Goal: Task Accomplishment & Management: Manage account settings

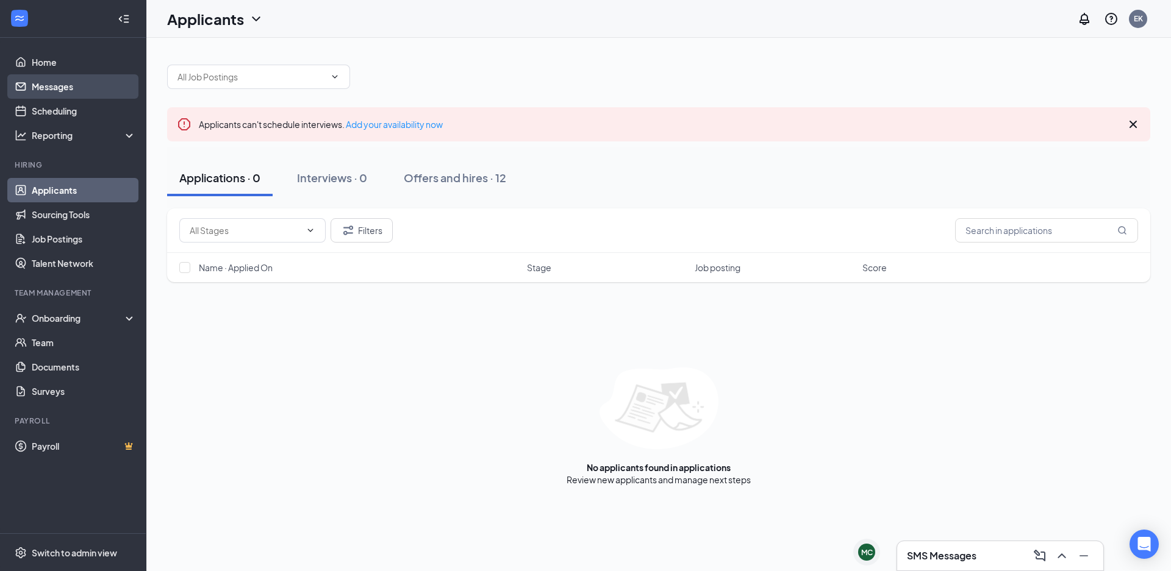
click at [82, 88] on link "Messages" at bounding box center [84, 86] width 104 height 24
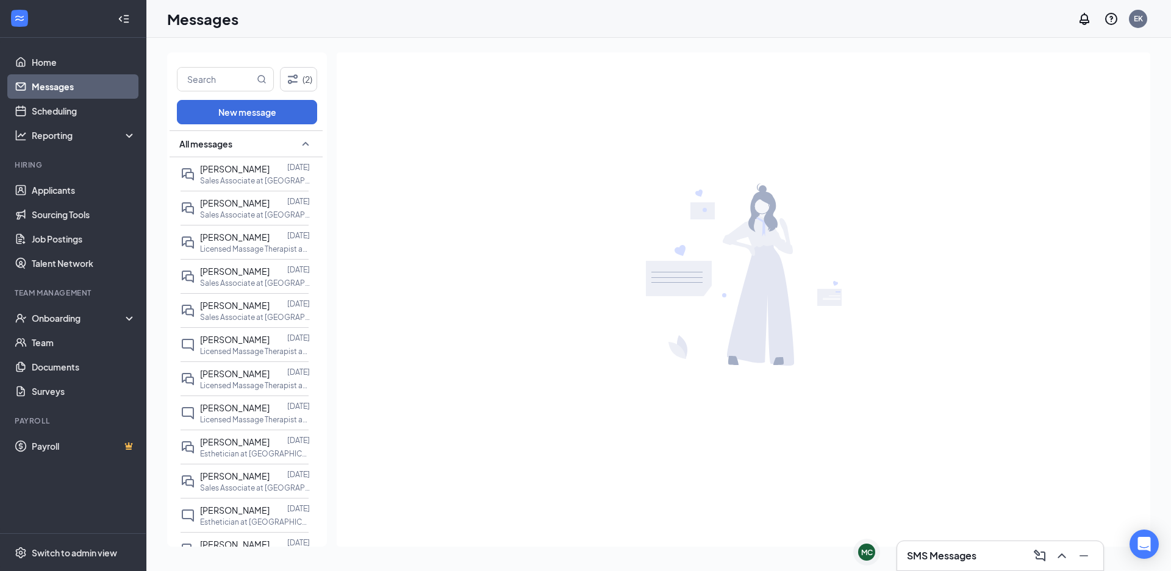
click at [298, 143] on icon "SmallChevronUp" at bounding box center [305, 144] width 15 height 15
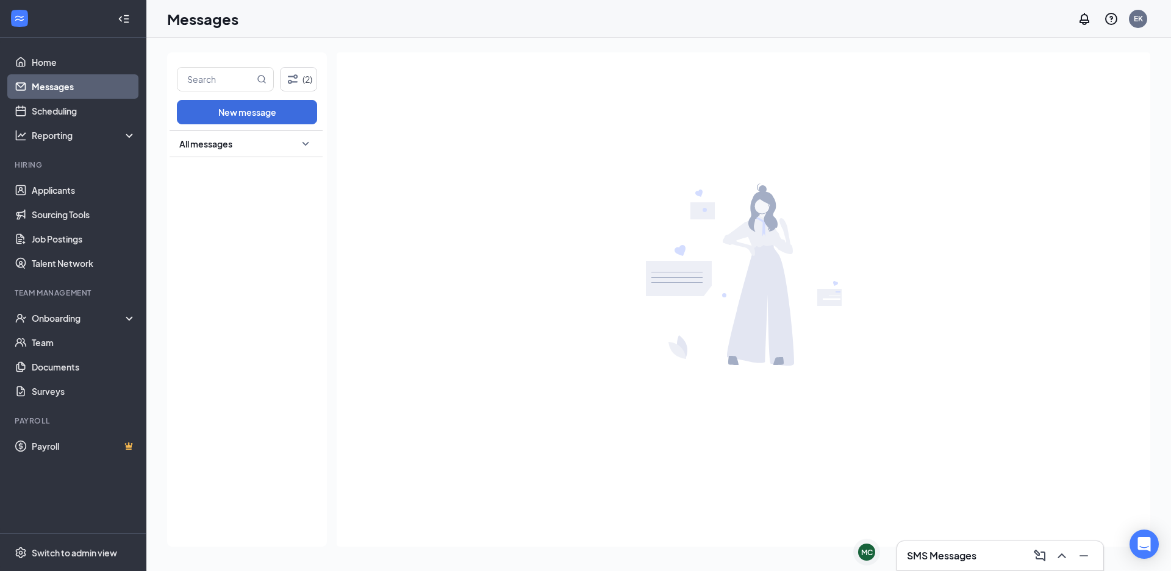
click at [301, 143] on icon "SmallChevronDown" at bounding box center [305, 144] width 15 height 15
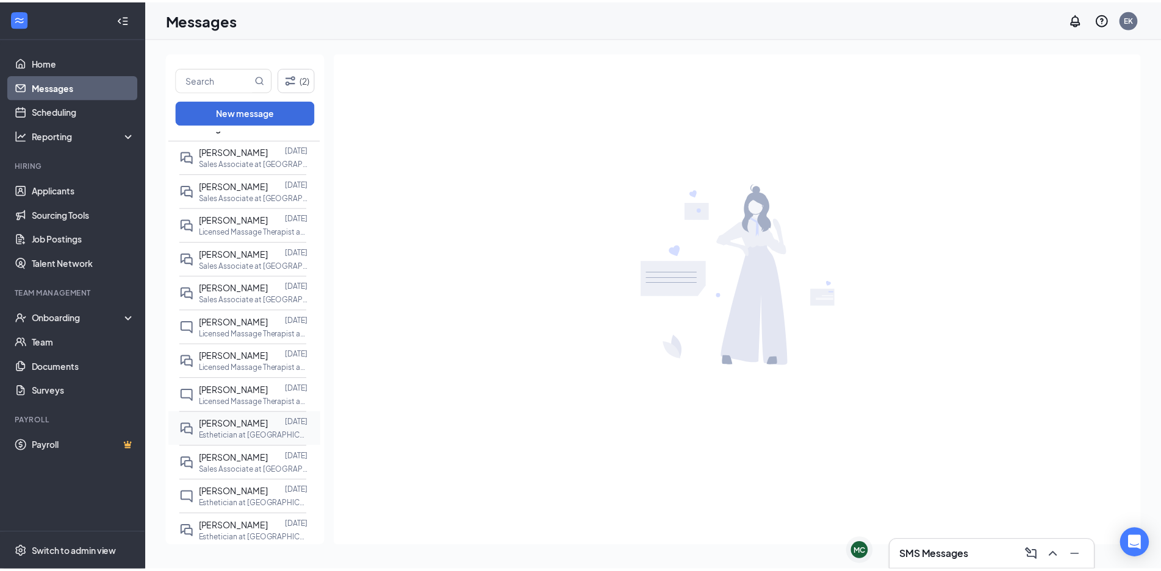
scroll to position [71, 0]
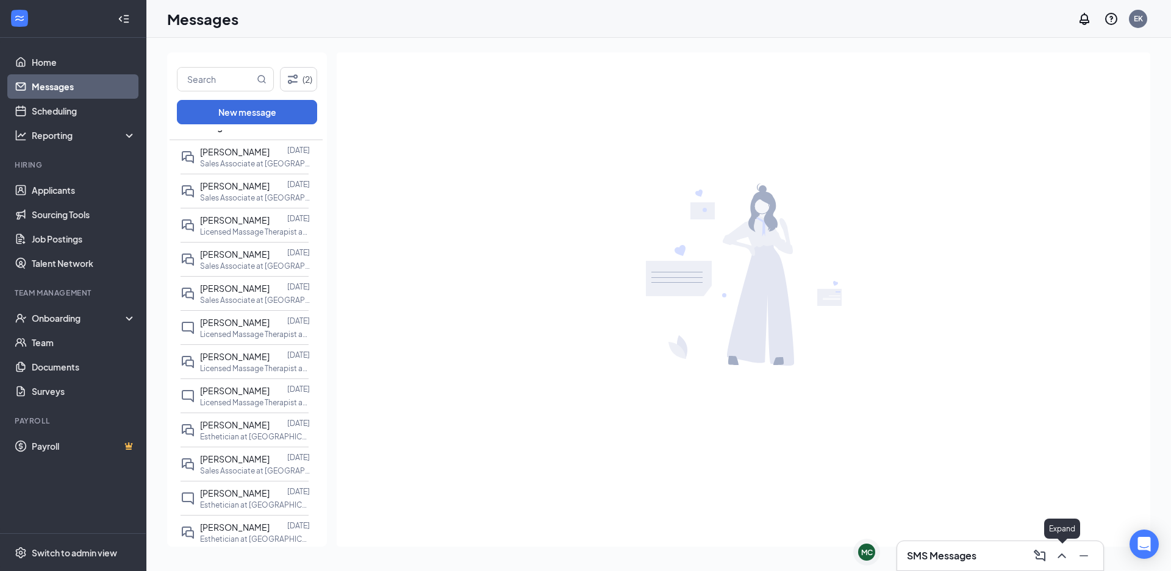
click at [1064, 557] on icon "ChevronUp" at bounding box center [1062, 556] width 8 height 5
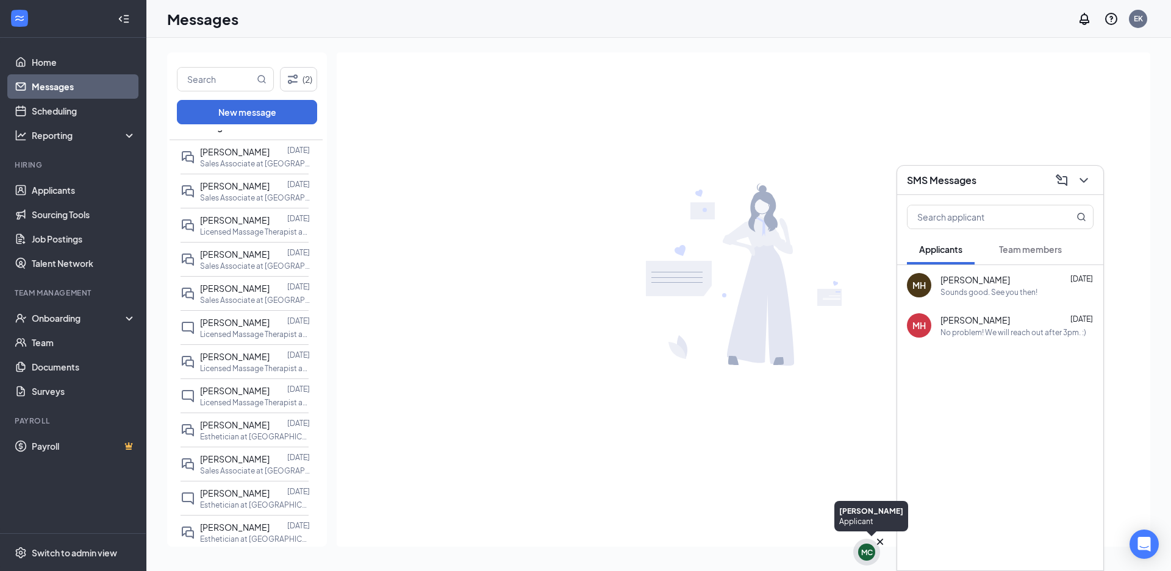
click at [864, 554] on div "MC" at bounding box center [867, 553] width 12 height 10
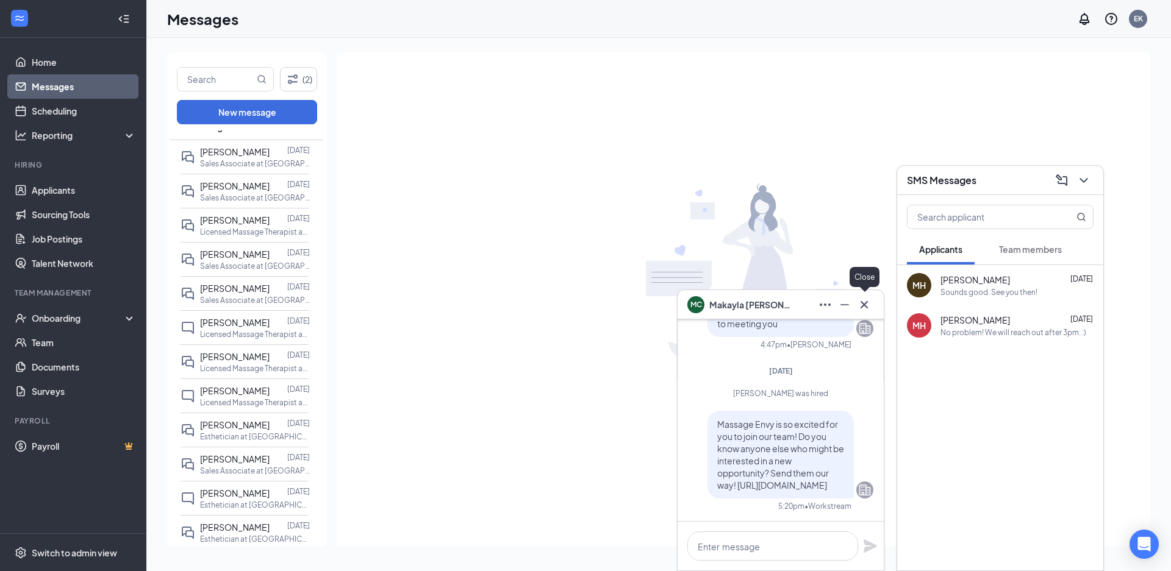
click at [863, 307] on icon "Cross" at bounding box center [864, 305] width 15 height 15
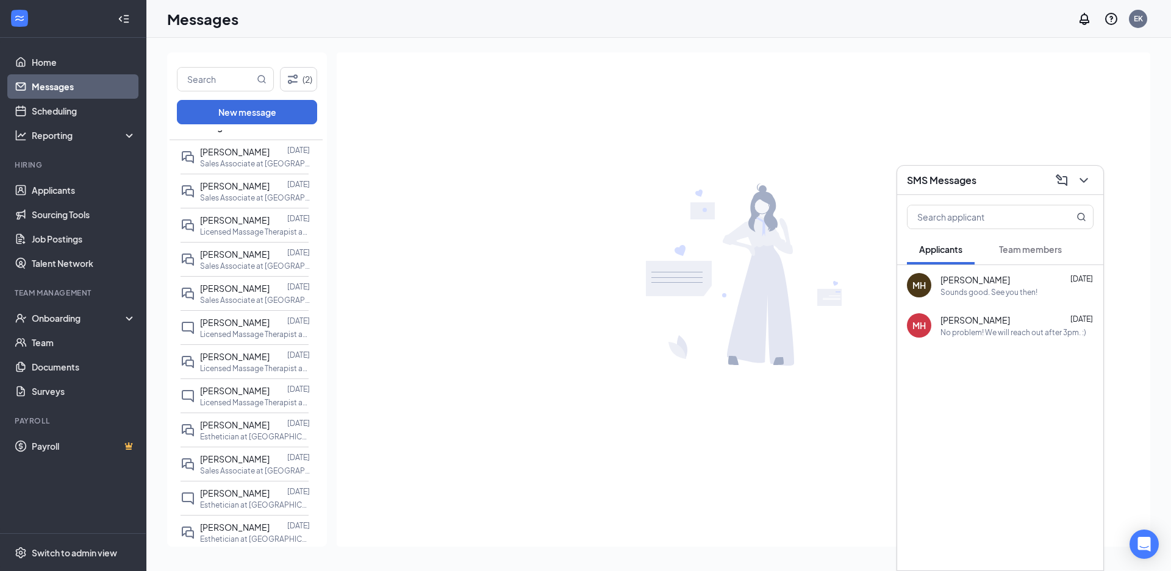
click at [1025, 249] on span "Team members" at bounding box center [1030, 249] width 63 height 11
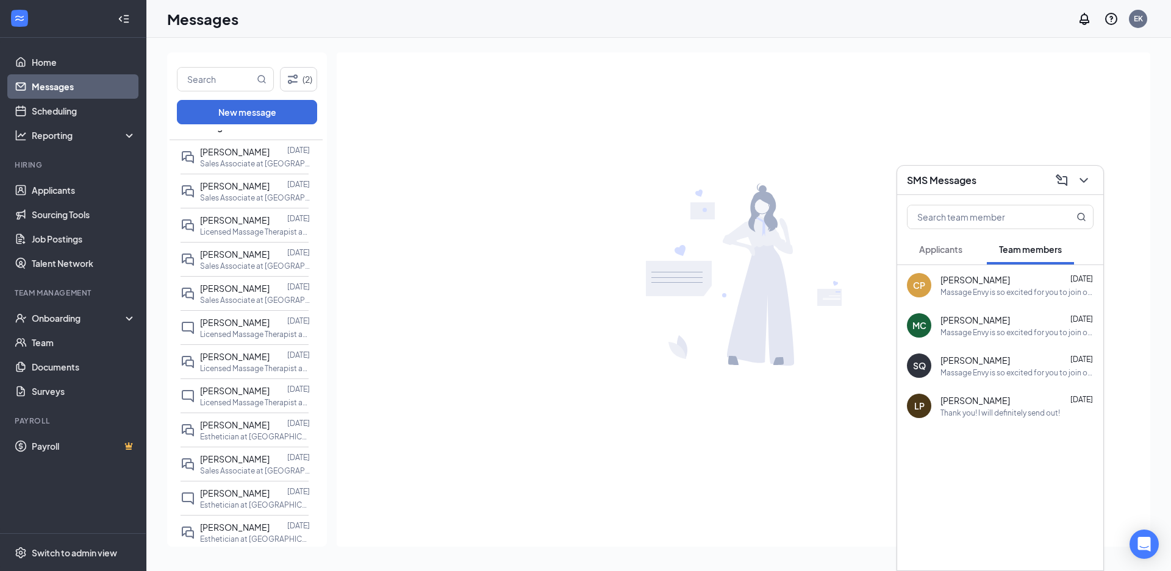
click at [955, 253] on span "Applicants" at bounding box center [940, 249] width 43 height 11
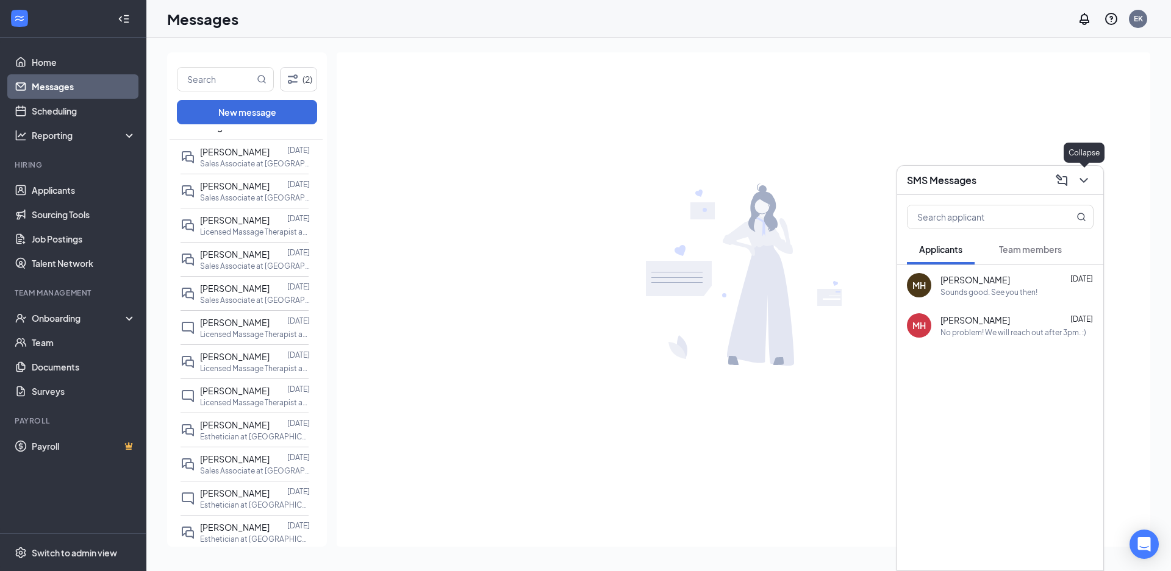
click at [1083, 185] on icon "ChevronDown" at bounding box center [1083, 180] width 15 height 15
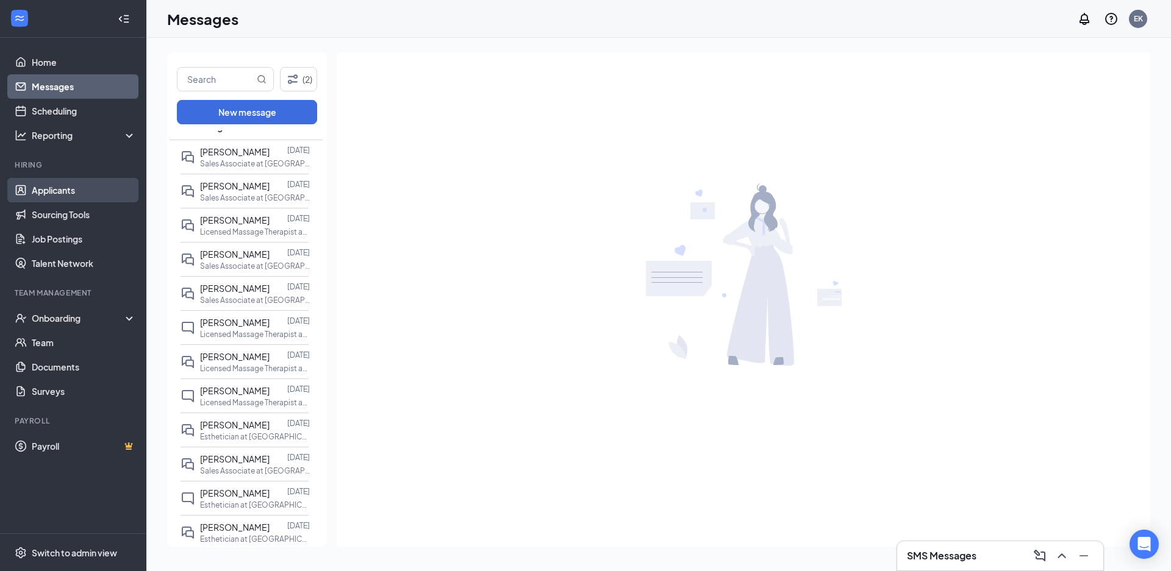
click at [58, 190] on link "Applicants" at bounding box center [84, 190] width 104 height 24
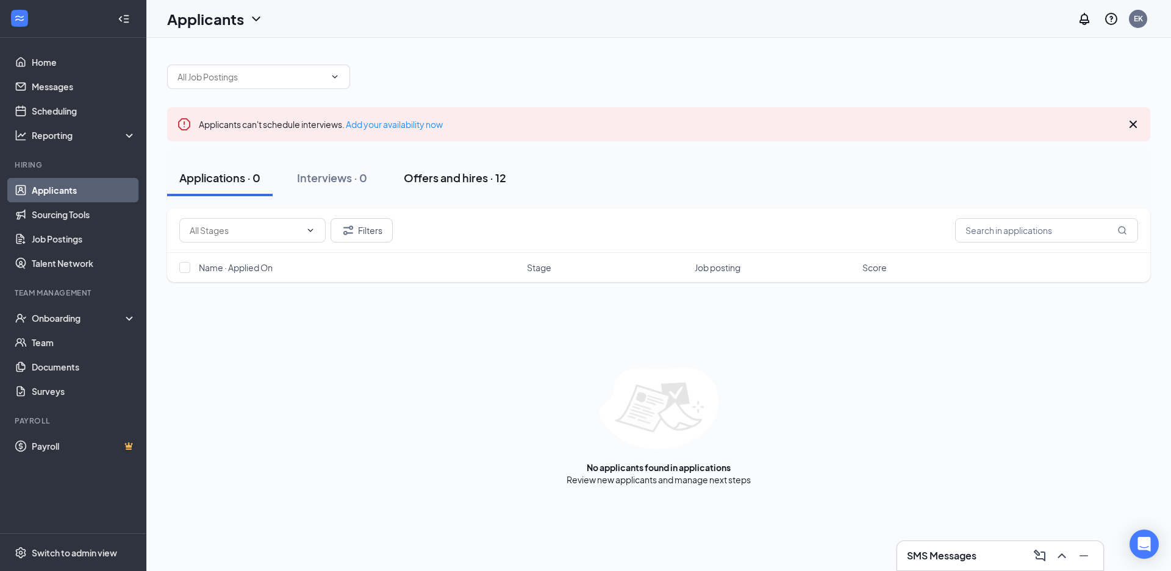
click at [440, 179] on div "Offers and hires · 12" at bounding box center [455, 177] width 102 height 15
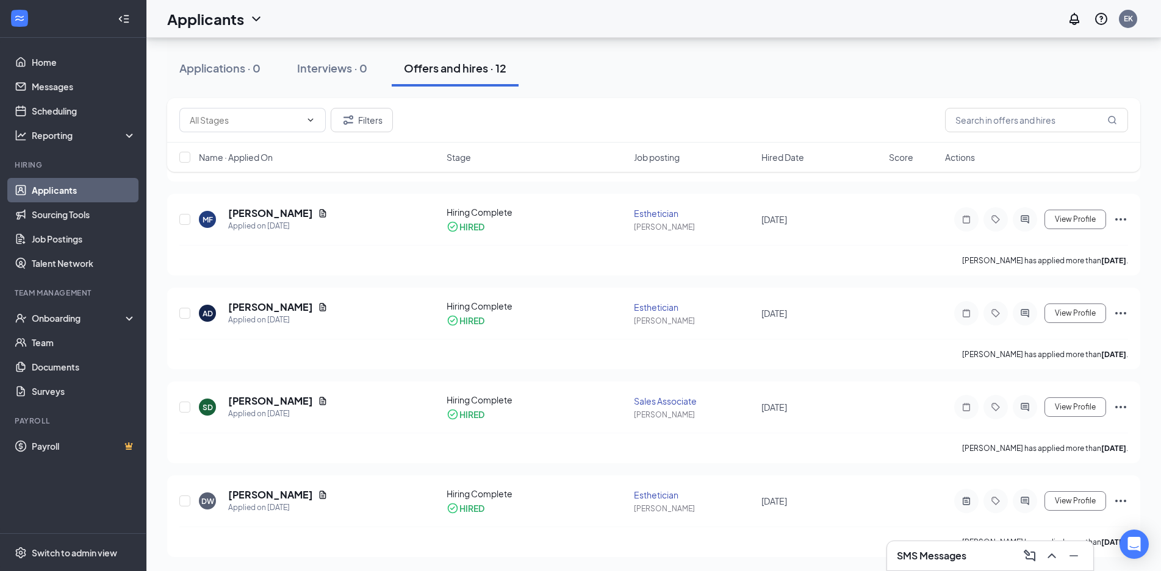
scroll to position [854, 0]
click at [341, 74] on div "Interviews · 0" at bounding box center [332, 67] width 70 height 15
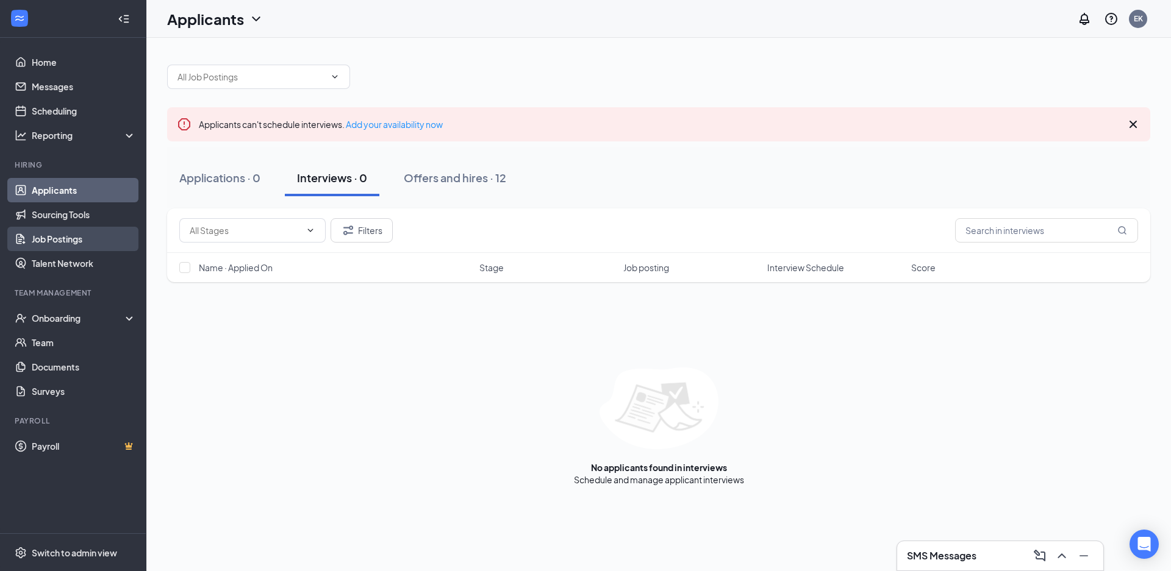
click at [81, 235] on link "Job Postings" at bounding box center [84, 239] width 104 height 24
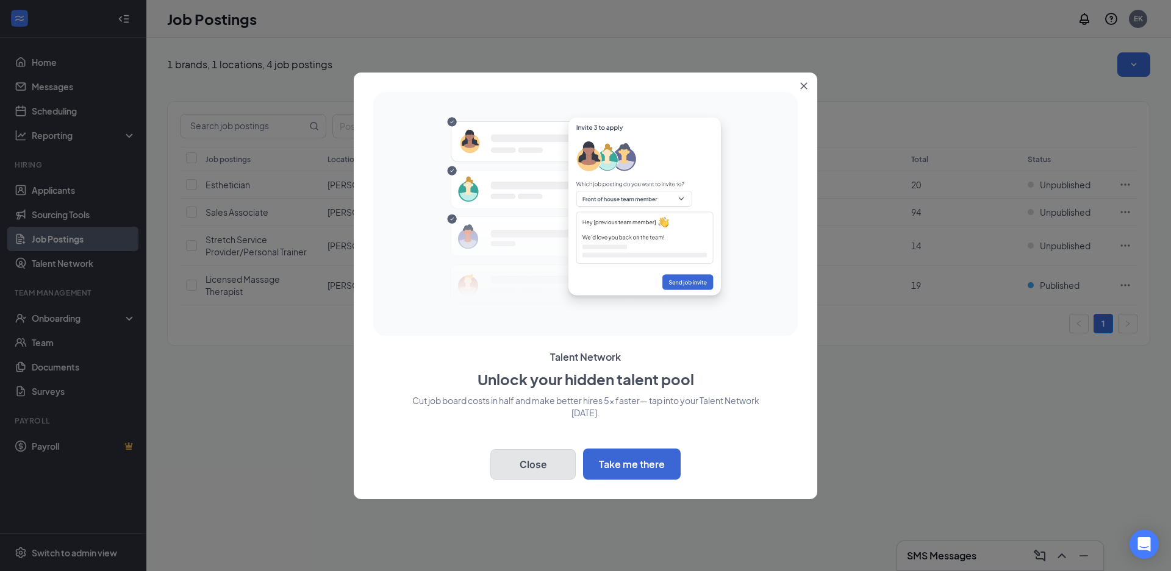
click at [540, 462] on button "Close" at bounding box center [532, 465] width 85 height 30
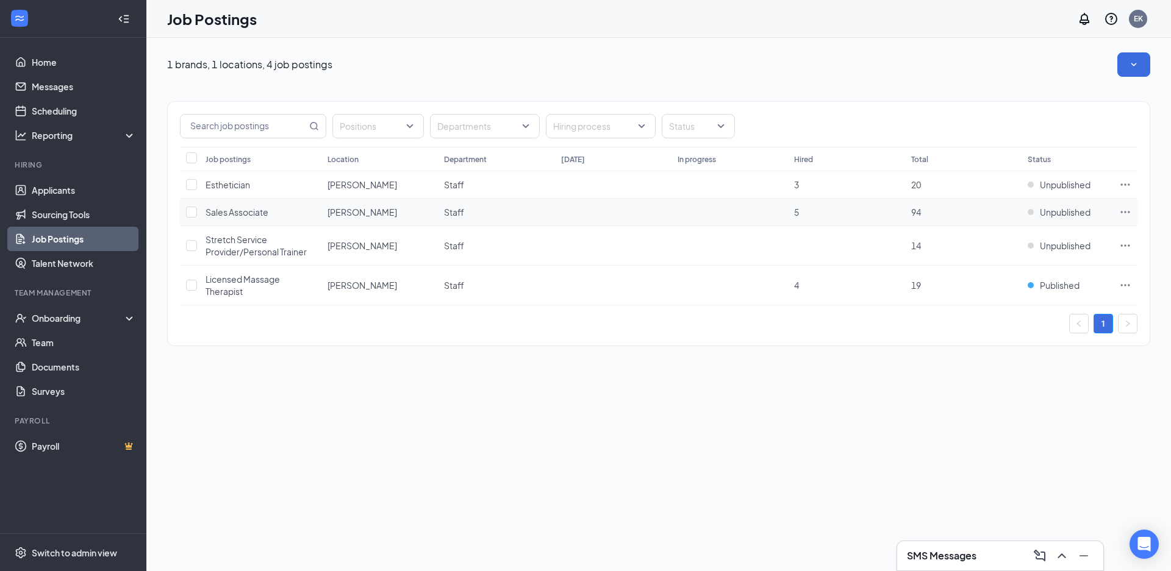
click at [795, 217] on span "5" at bounding box center [796, 212] width 5 height 11
click at [1122, 212] on icon "Ellipses" at bounding box center [1125, 212] width 9 height 2
click at [1039, 319] on span "View applicants" at bounding box center [1039, 316] width 163 height 13
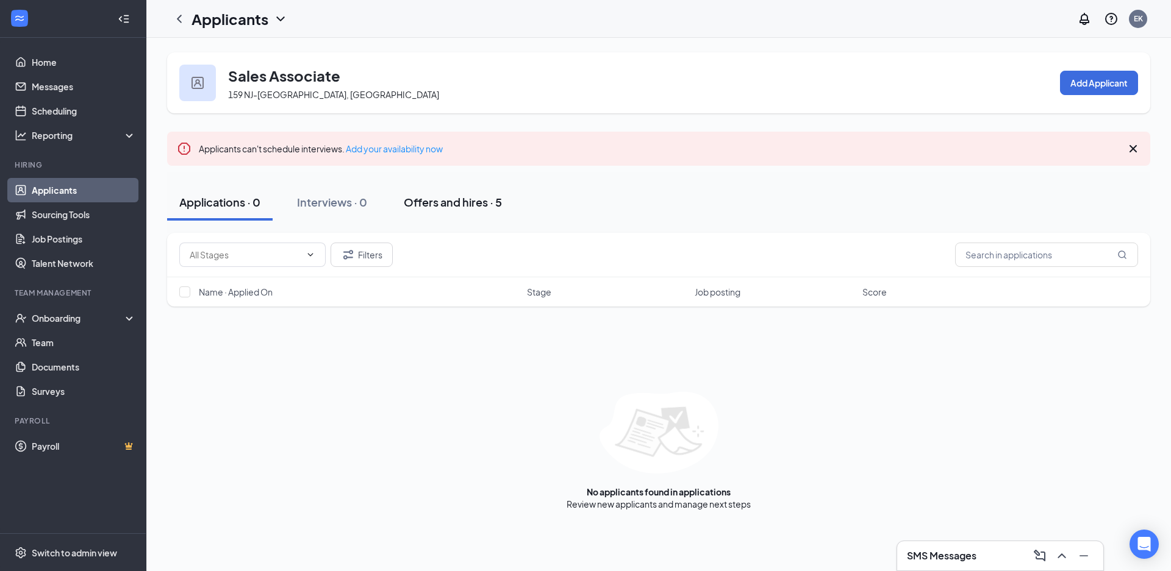
click at [448, 206] on div "Offers and hires · 5" at bounding box center [453, 202] width 98 height 15
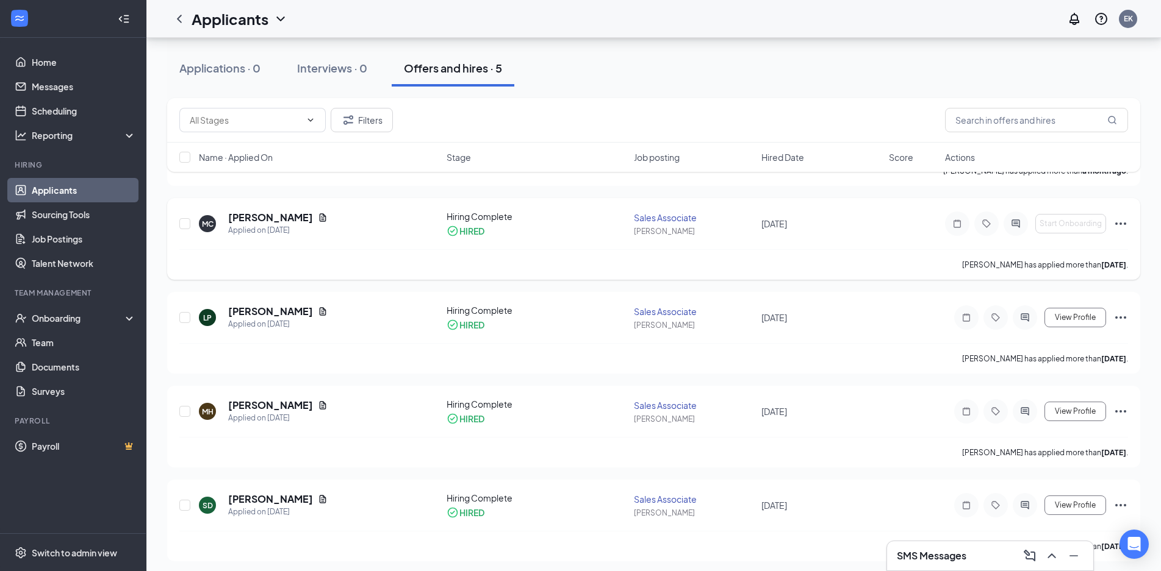
scroll to position [220, 0]
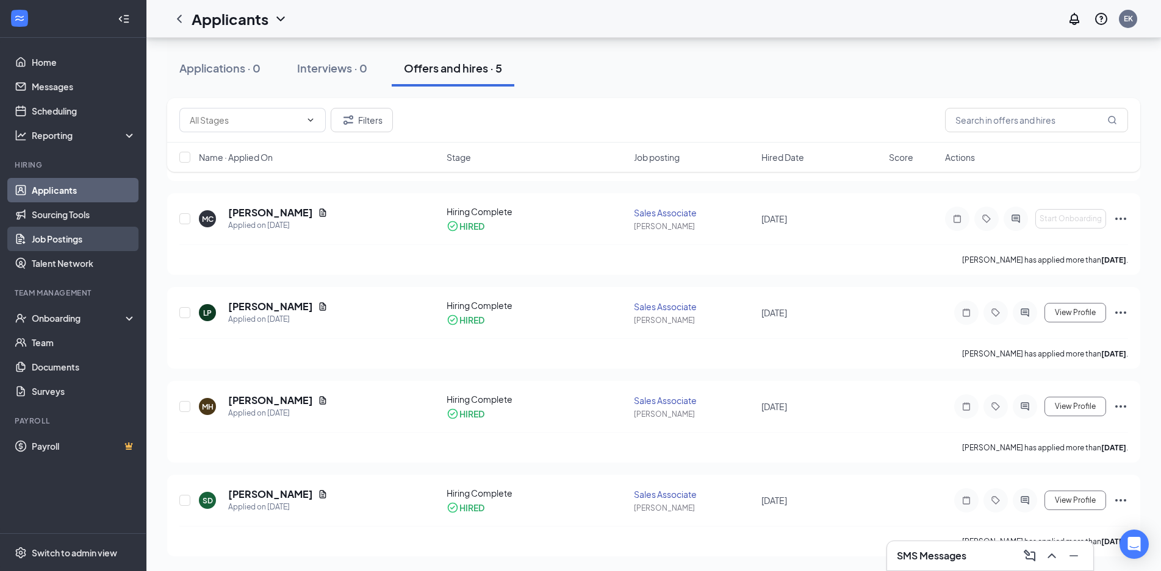
click at [72, 242] on link "Job Postings" at bounding box center [84, 239] width 104 height 24
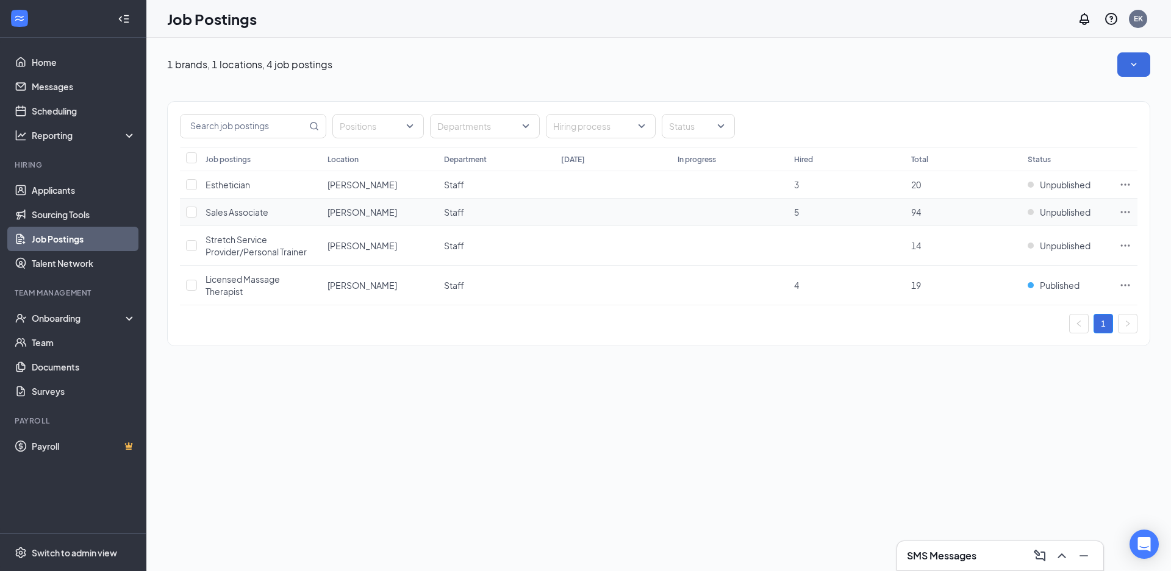
click at [1123, 209] on icon "Ellipses" at bounding box center [1125, 212] width 12 height 12
click at [780, 426] on div "1 brands, 1 locations, 4 job postings Positions Departments Hiring process Stat…" at bounding box center [658, 305] width 1025 height 534
click at [406, 127] on div at bounding box center [371, 126] width 73 height 20
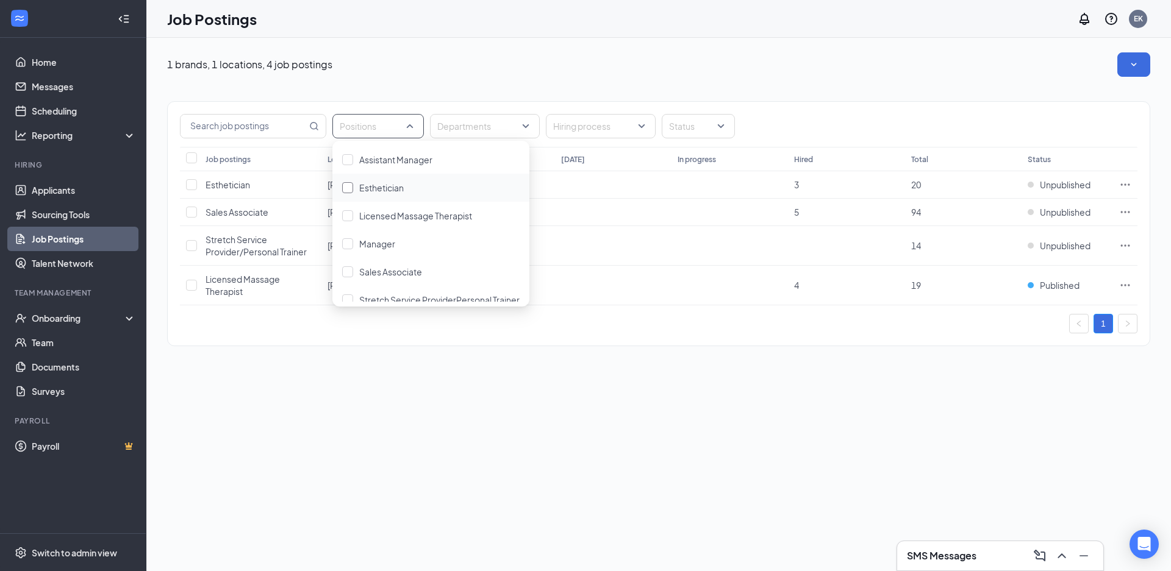
scroll to position [12, 0]
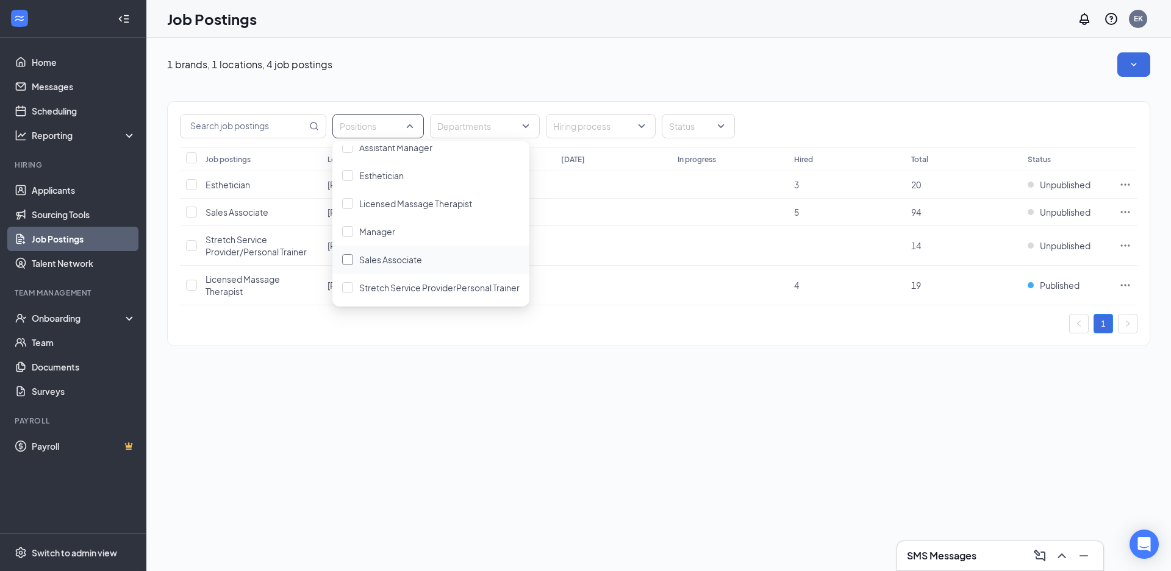
click at [374, 262] on span "Sales Associate" at bounding box center [390, 259] width 63 height 11
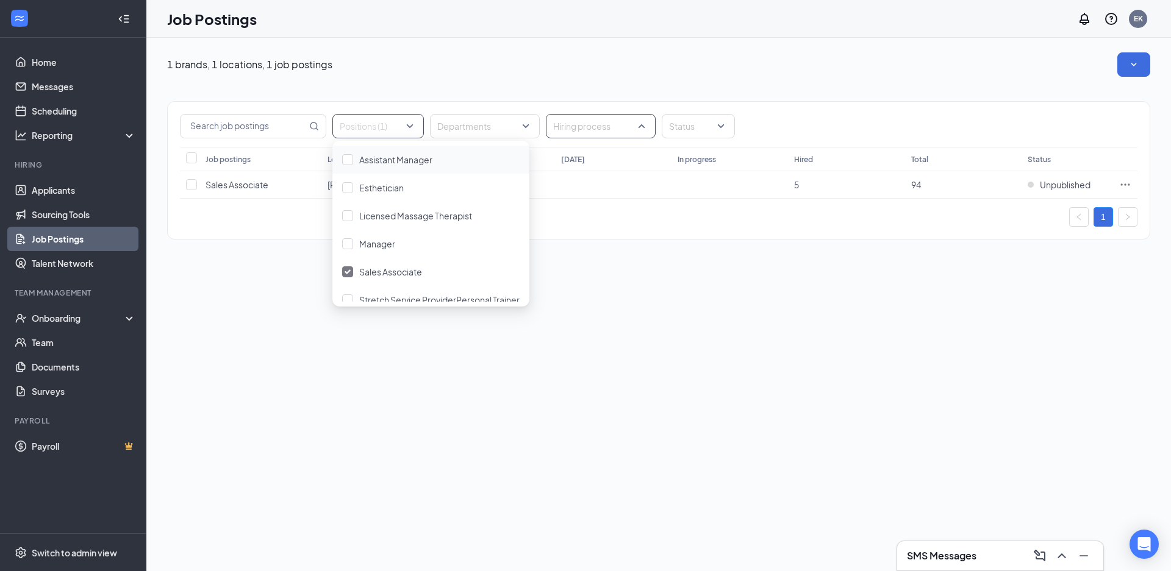
click at [598, 128] on div at bounding box center [594, 126] width 91 height 20
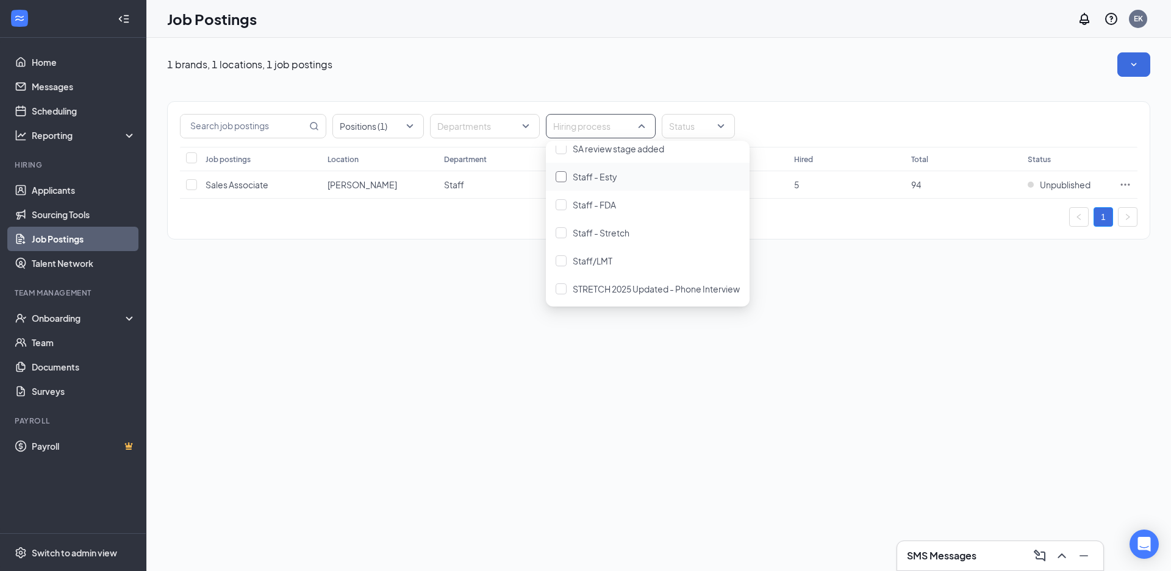
scroll to position [293, 0]
click at [449, 368] on div "1 brands, 1 locations, 1 job postings Positions (1) Departments Hiring process …" at bounding box center [658, 305] width 1025 height 534
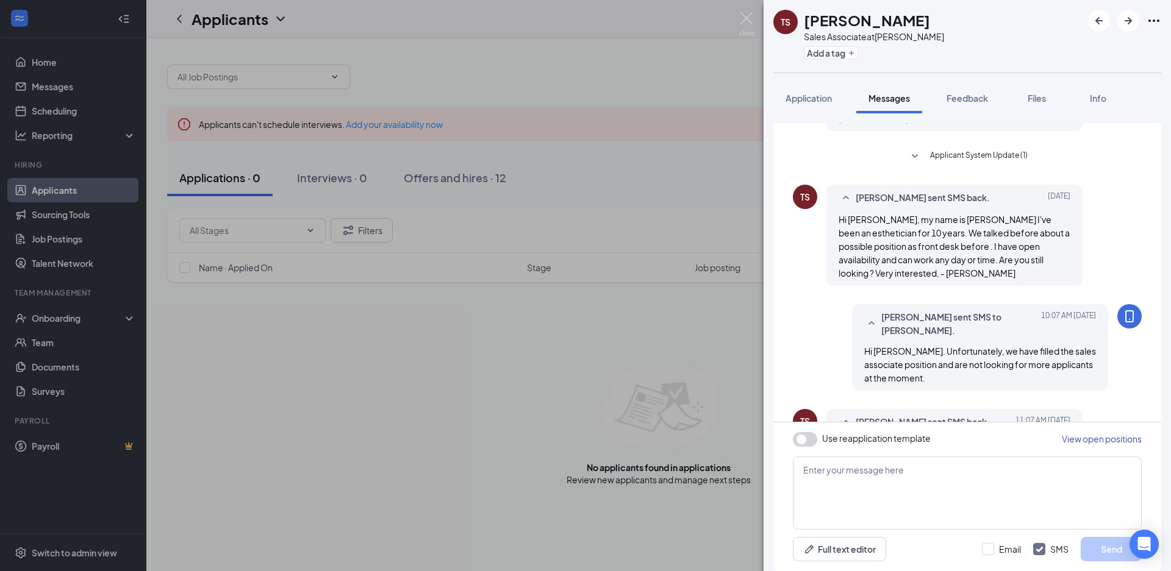
scroll to position [583, 0]
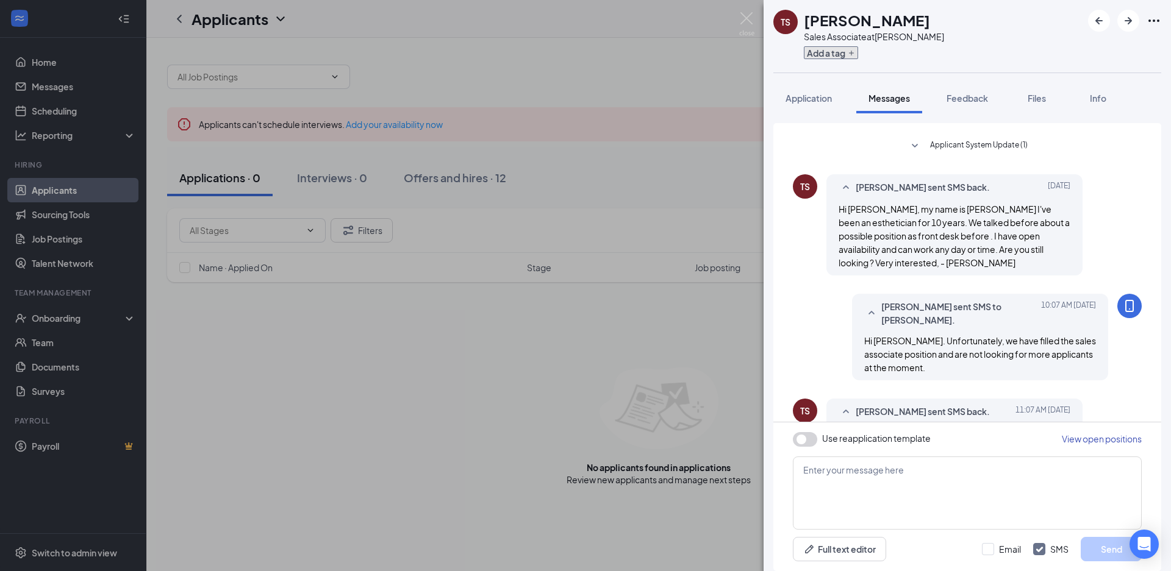
click at [849, 53] on icon "Plus" at bounding box center [851, 52] width 7 height 7
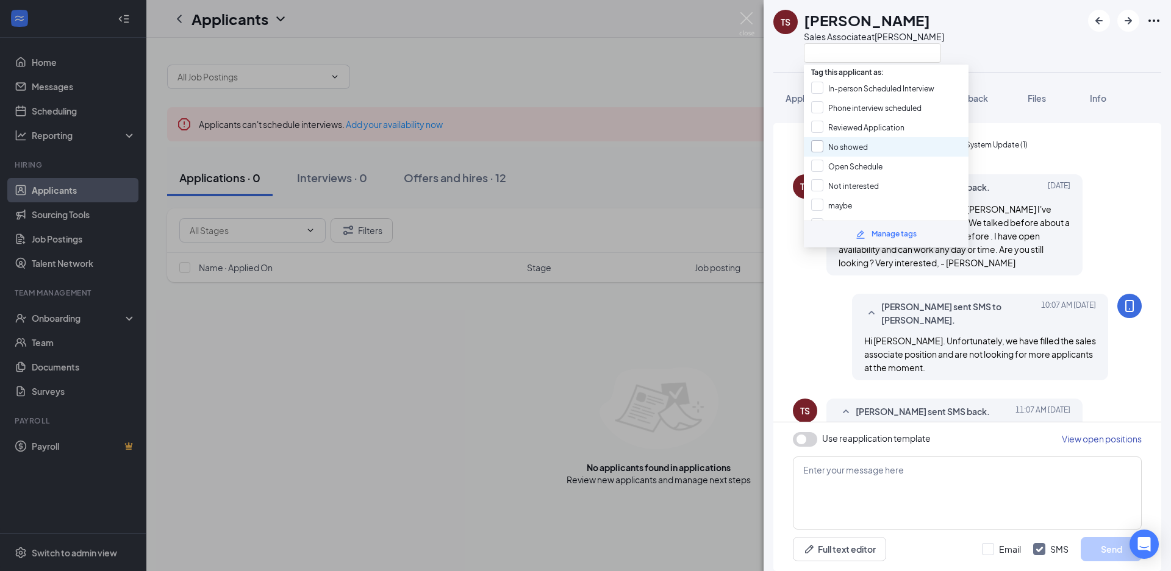
scroll to position [53, 0]
click at [718, 360] on div "TS Tara Shaw Sales Associate at Marlton Application Messages Feedback Files Inf…" at bounding box center [585, 285] width 1171 height 571
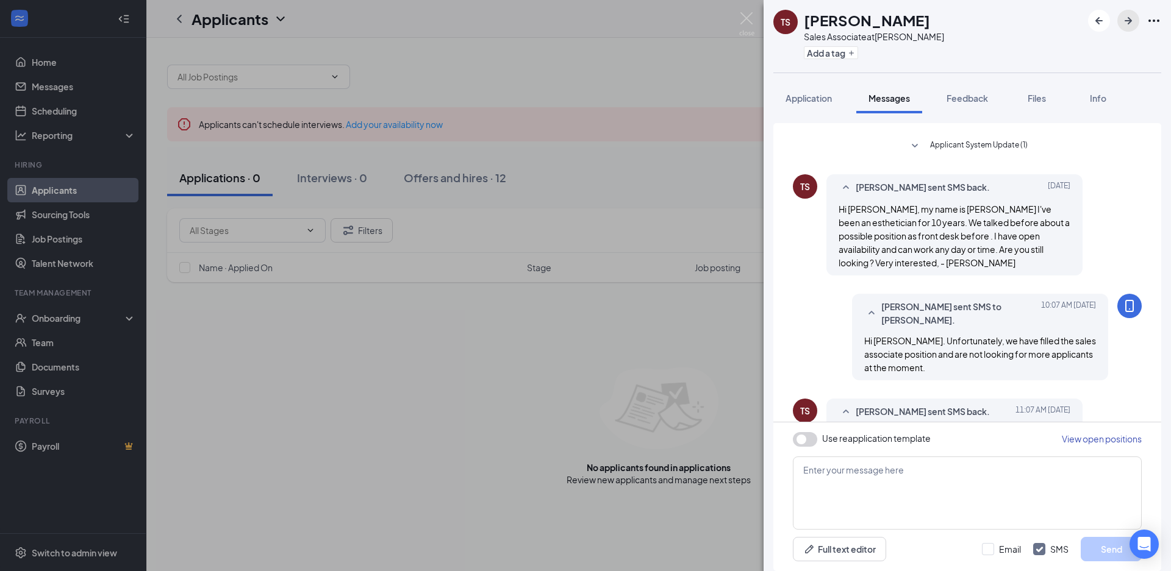
click at [1125, 23] on icon "ArrowRight" at bounding box center [1128, 20] width 15 height 15
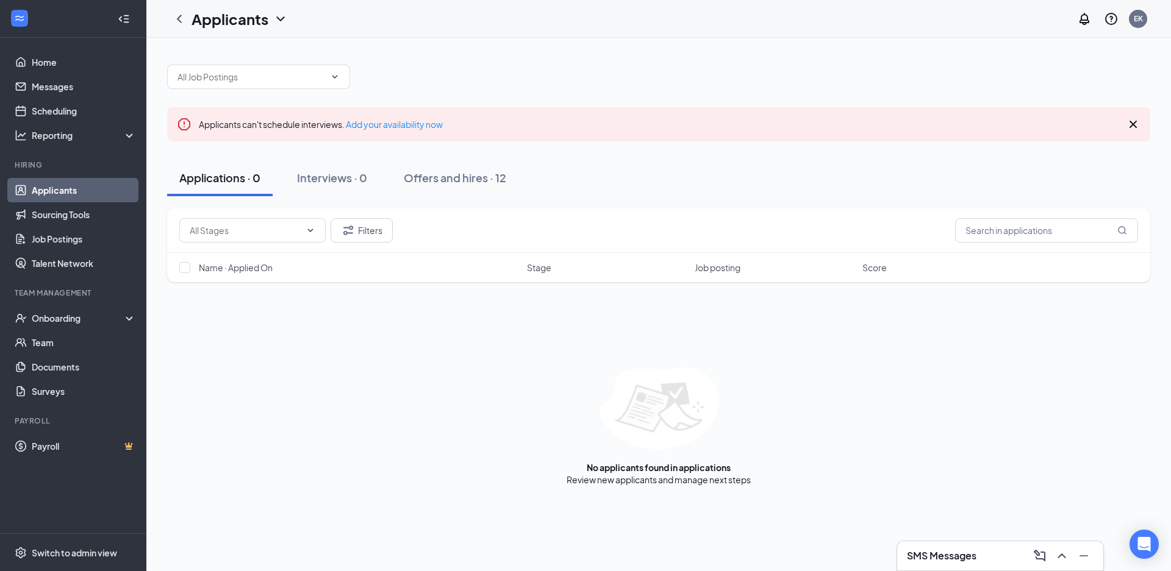
click at [998, 398] on div "No applicants found in applications Review new applicants and manage next steps" at bounding box center [658, 427] width 983 height 118
click at [1060, 561] on icon "ChevronUp" at bounding box center [1062, 556] width 15 height 15
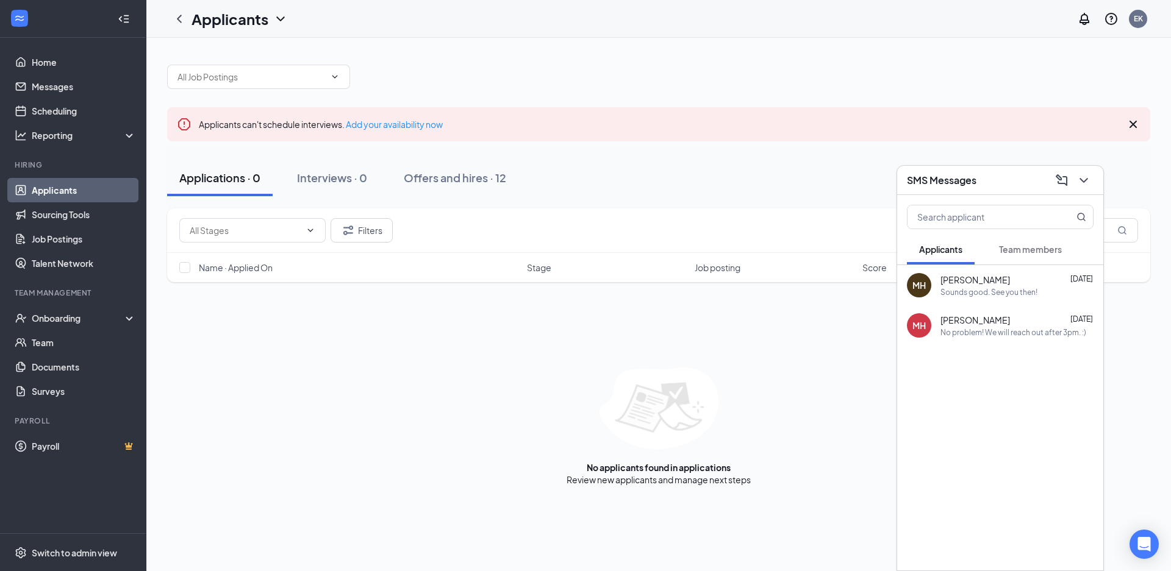
click at [1131, 410] on div "No applicants found in applications Review new applicants and manage next steps" at bounding box center [658, 427] width 983 height 118
click at [1088, 179] on icon "ChevronDown" at bounding box center [1083, 180] width 15 height 15
